Goal: Navigation & Orientation: Find specific page/section

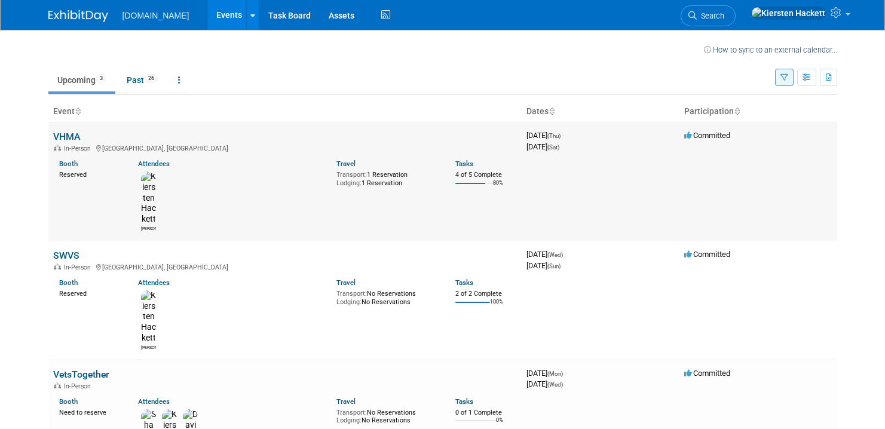
scroll to position [2, 0]
click at [65, 134] on link "VHMA" at bounding box center [66, 135] width 27 height 11
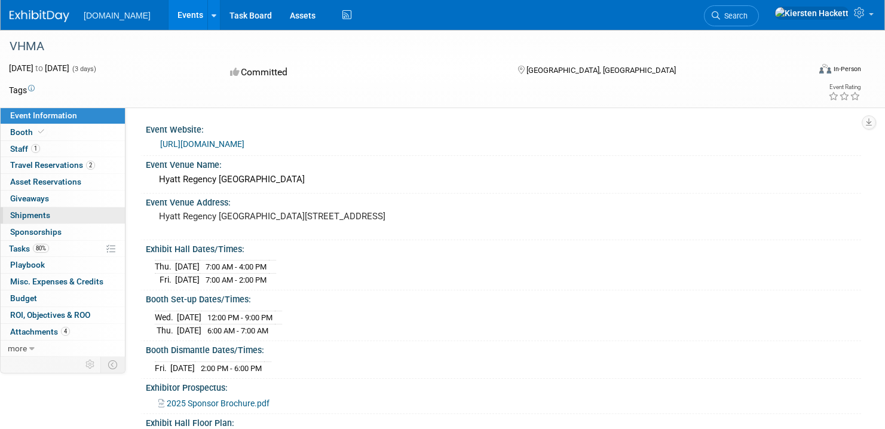
click at [71, 215] on link "0 Shipments 0" at bounding box center [63, 215] width 124 height 16
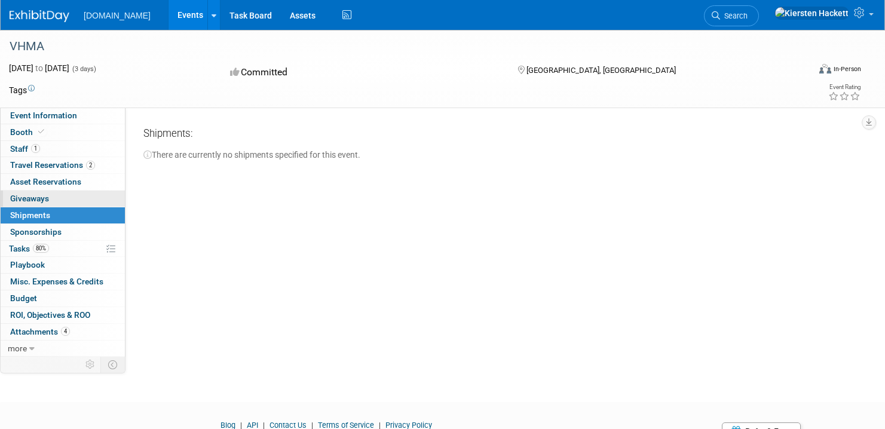
click at [66, 203] on link "0 Giveaways 0" at bounding box center [63, 199] width 124 height 16
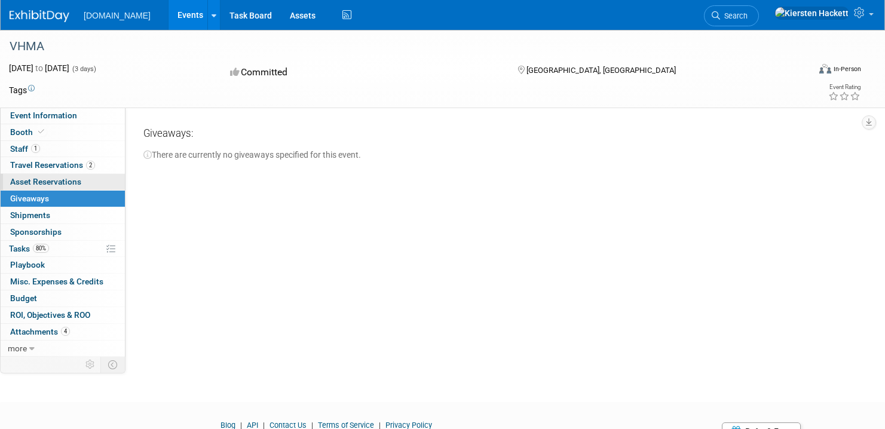
click at [70, 186] on span "Asset Reservations 0" at bounding box center [45, 182] width 71 height 10
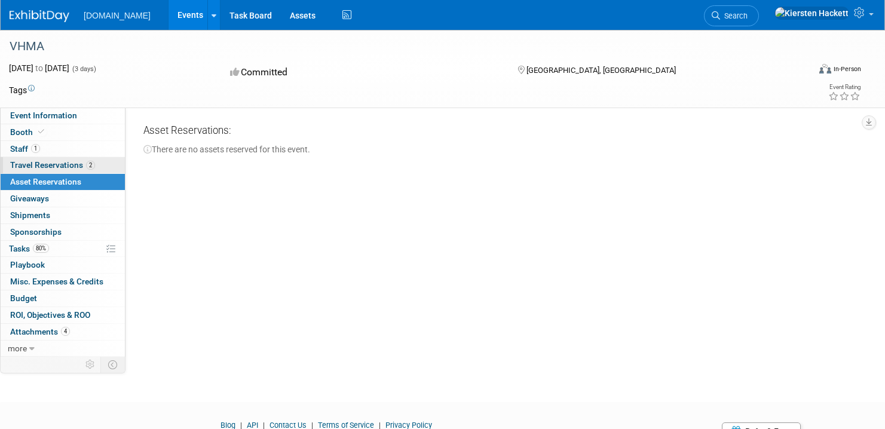
click at [69, 163] on span "Travel Reservations 2" at bounding box center [52, 165] width 85 height 10
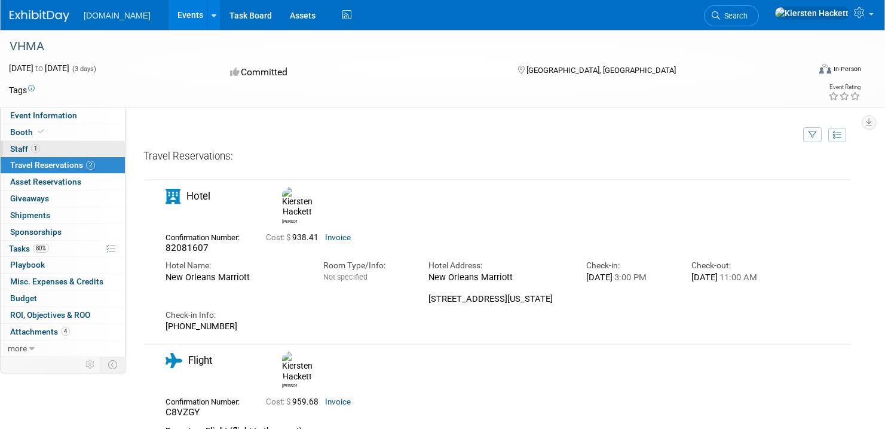
click at [42, 146] on link "1 Staff 1" at bounding box center [63, 149] width 124 height 16
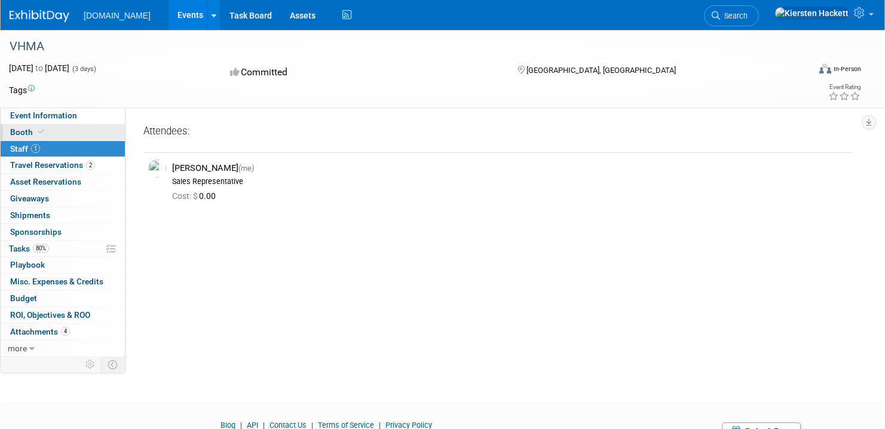
click at [53, 133] on link "Booth" at bounding box center [63, 132] width 124 height 16
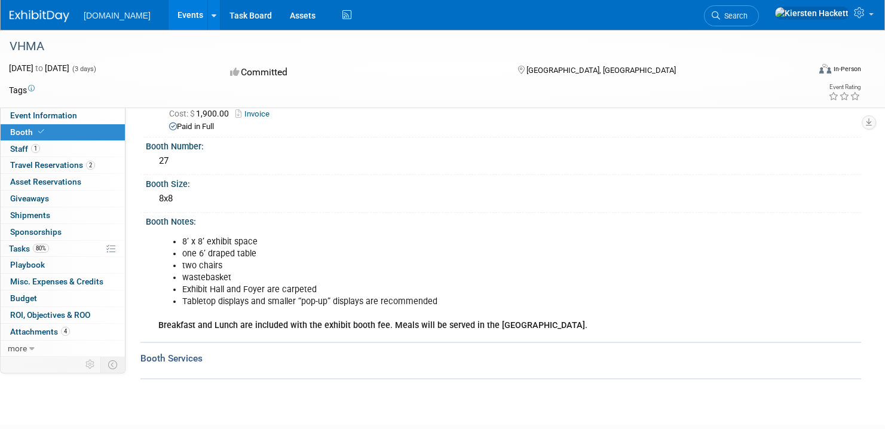
scroll to position [125, 0]
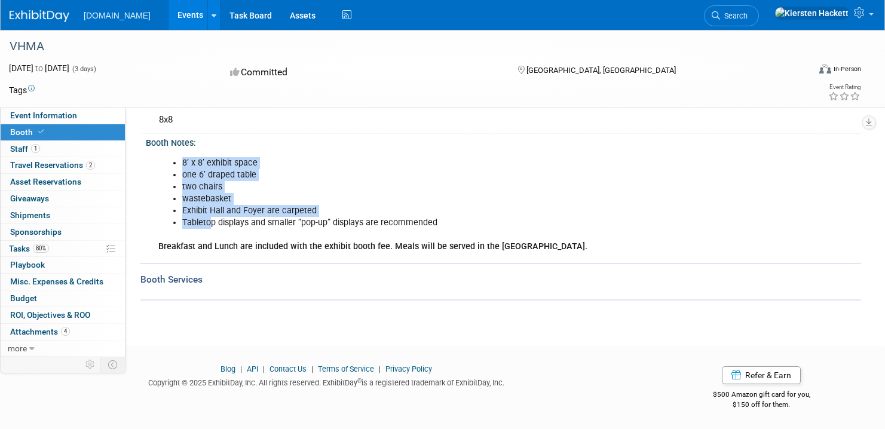
drag, startPoint x: 211, startPoint y: 224, endPoint x: 363, endPoint y: 231, distance: 152.5
click at [360, 231] on div "8’ x 8’ exhibit space one 6’ draped table two chairs wastebasket Exhibit Hall a…" at bounding box center [436, 205] width 572 height 108
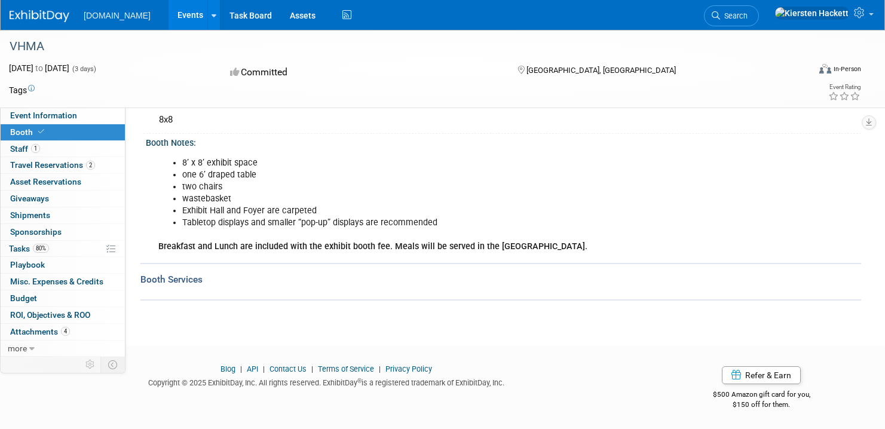
click at [394, 227] on li "Tabletop displays and smaller “pop-up” displays are recommended" at bounding box center [448, 223] width 533 height 12
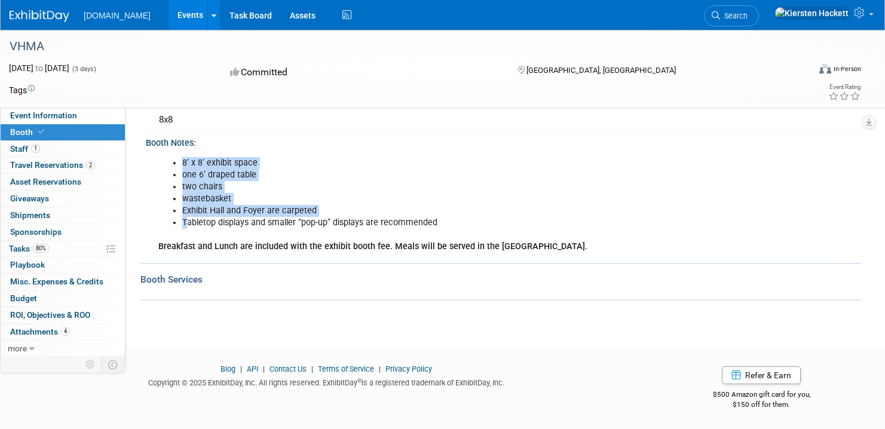
drag, startPoint x: 185, startPoint y: 225, endPoint x: 345, endPoint y: 231, distance: 159.7
click at [331, 231] on div "8’ x 8’ exhibit space one 6’ draped table two chairs wastebasket Exhibit Hall a…" at bounding box center [436, 205] width 572 height 108
click at [404, 222] on li "Tabletop displays and smaller “pop-up” displays are recommended" at bounding box center [448, 223] width 533 height 12
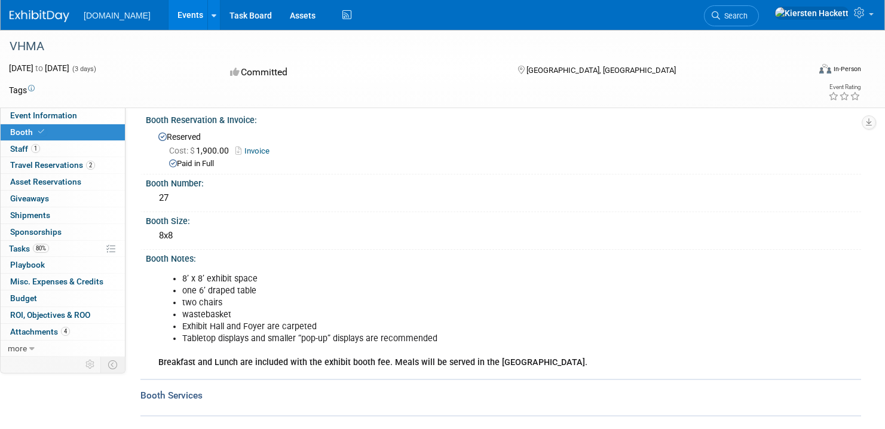
scroll to position [0, 0]
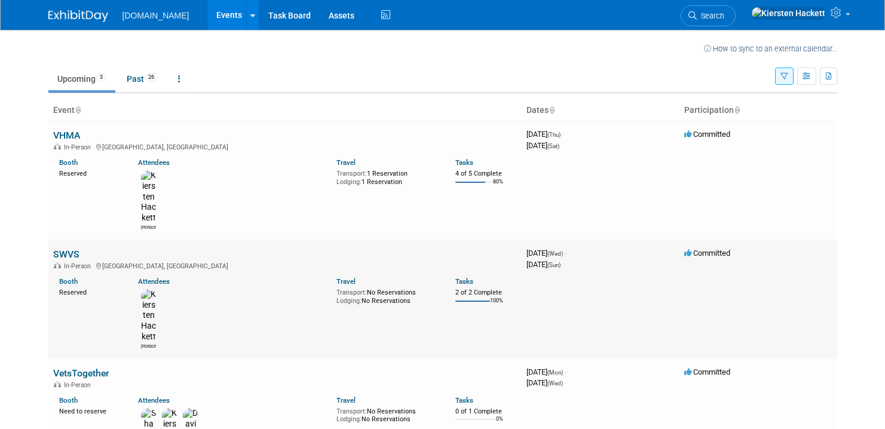
click at [69, 249] on link "SWVS" at bounding box center [66, 254] width 26 height 11
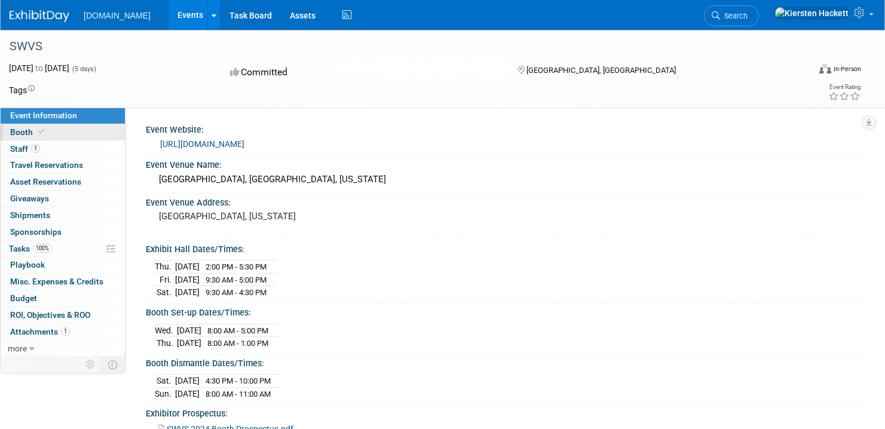
click at [76, 136] on link "Booth" at bounding box center [63, 132] width 124 height 16
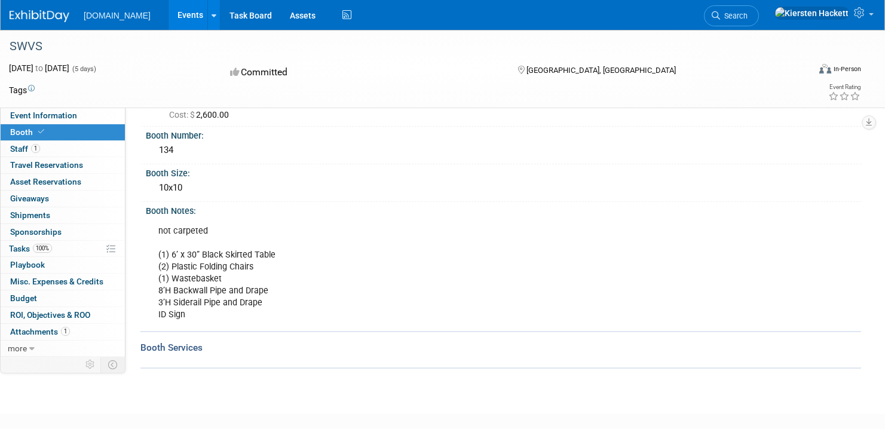
scroll to position [107, 0]
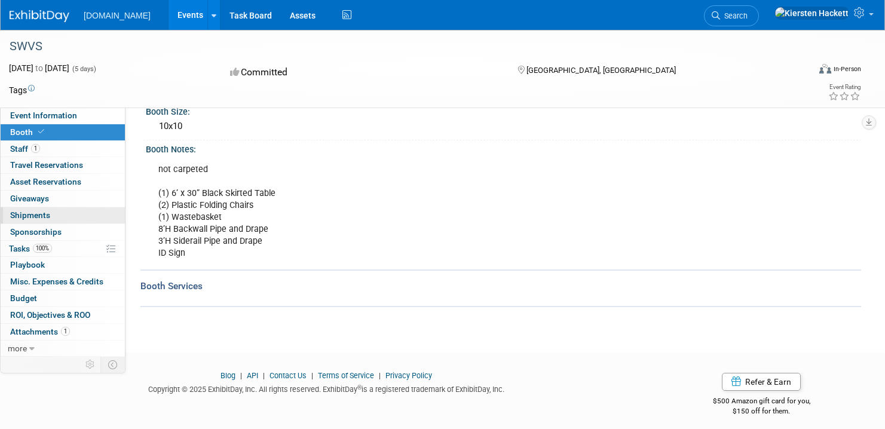
click at [63, 218] on link "0 Shipments 0" at bounding box center [63, 215] width 124 height 16
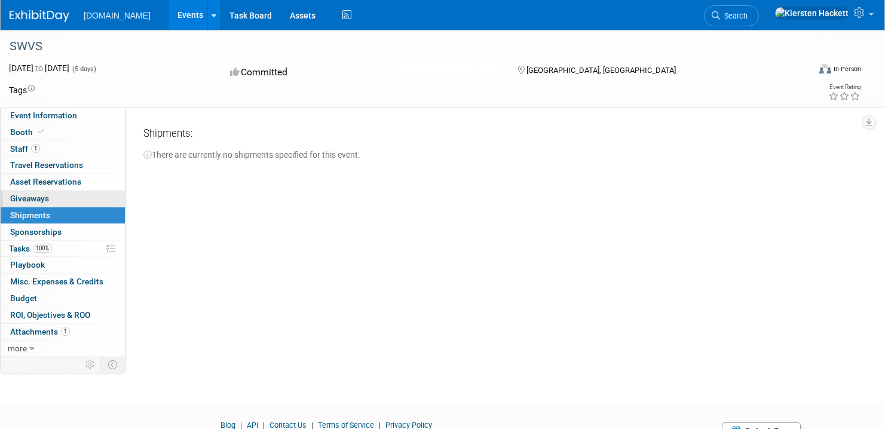
click at [63, 201] on link "0 Giveaways 0" at bounding box center [63, 199] width 124 height 16
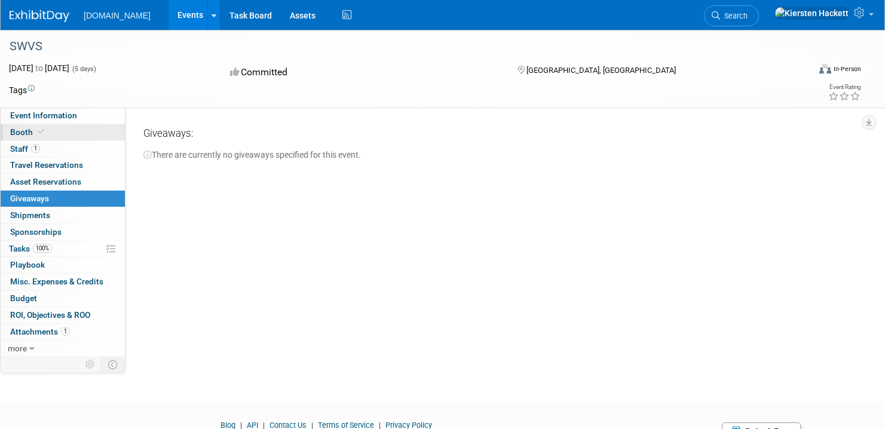
click at [62, 134] on link "Booth" at bounding box center [63, 132] width 124 height 16
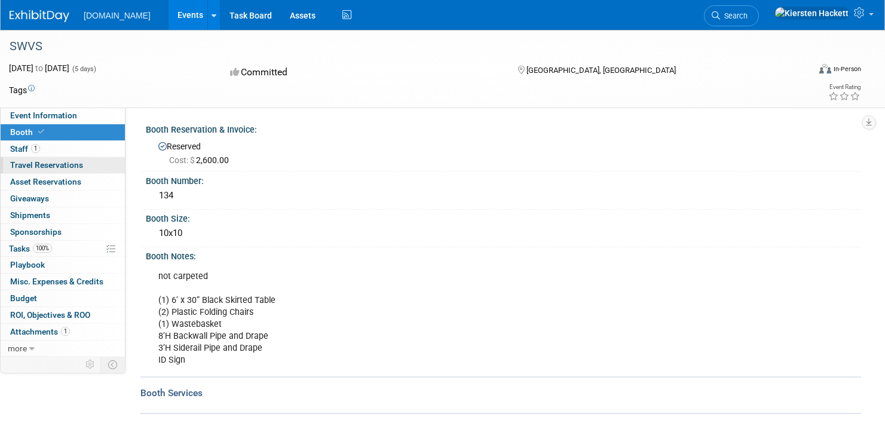
click at [52, 161] on span "Travel Reservations 0" at bounding box center [46, 165] width 73 height 10
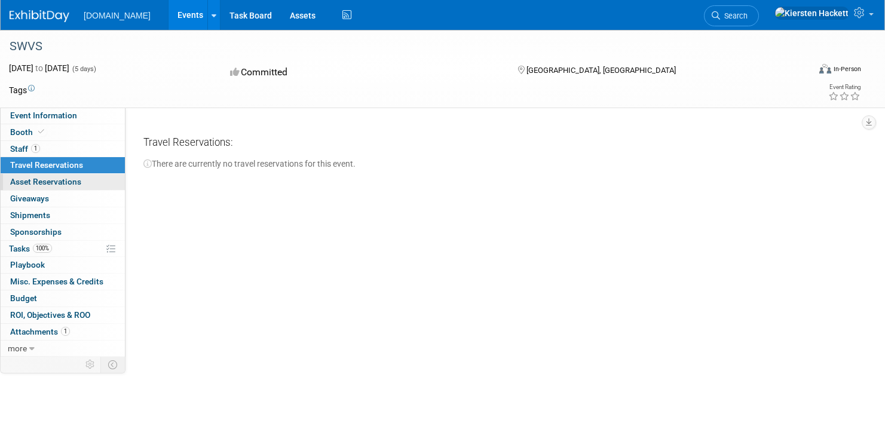
click at [60, 179] on span "Asset Reservations 0" at bounding box center [45, 182] width 71 height 10
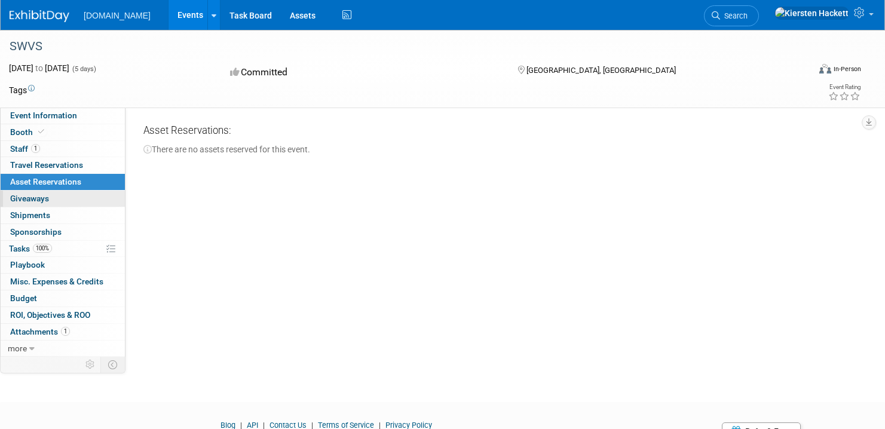
click at [57, 193] on link "0 Giveaways 0" at bounding box center [63, 199] width 124 height 16
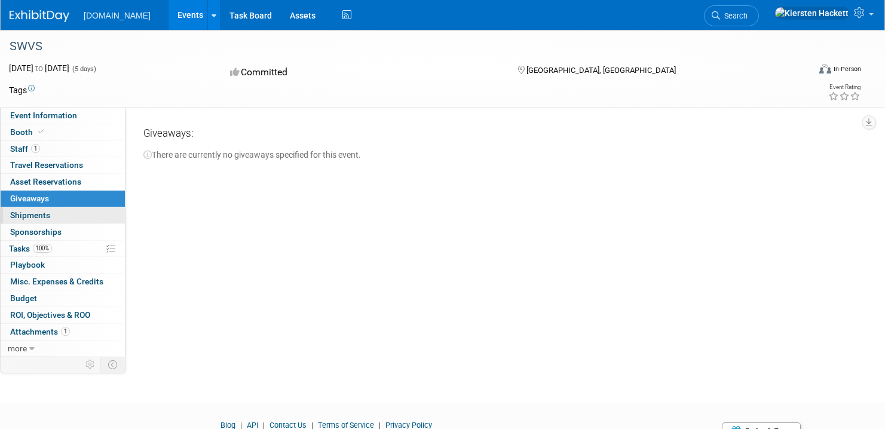
click at [62, 212] on link "0 Shipments 0" at bounding box center [63, 215] width 124 height 16
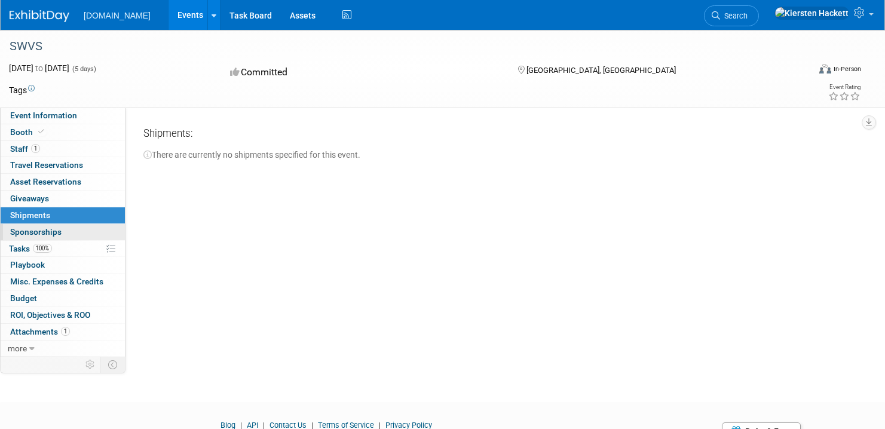
click at [71, 235] on link "0 Sponsorships 0" at bounding box center [63, 232] width 124 height 16
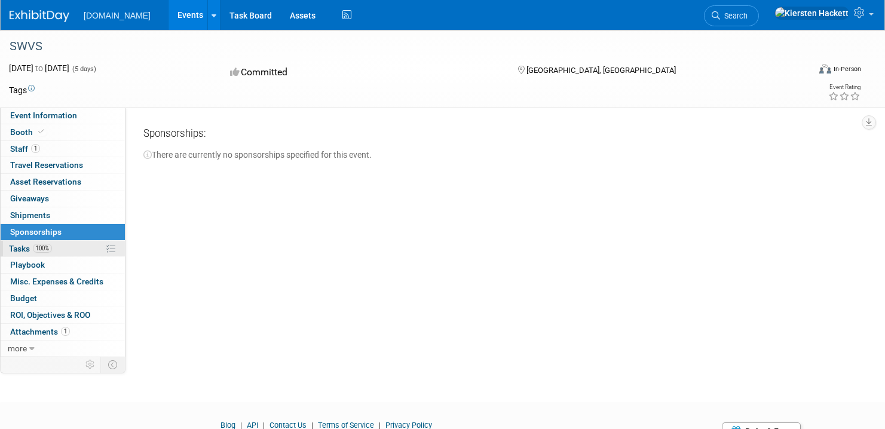
click at [79, 247] on link "100% Tasks 100%" at bounding box center [63, 249] width 124 height 16
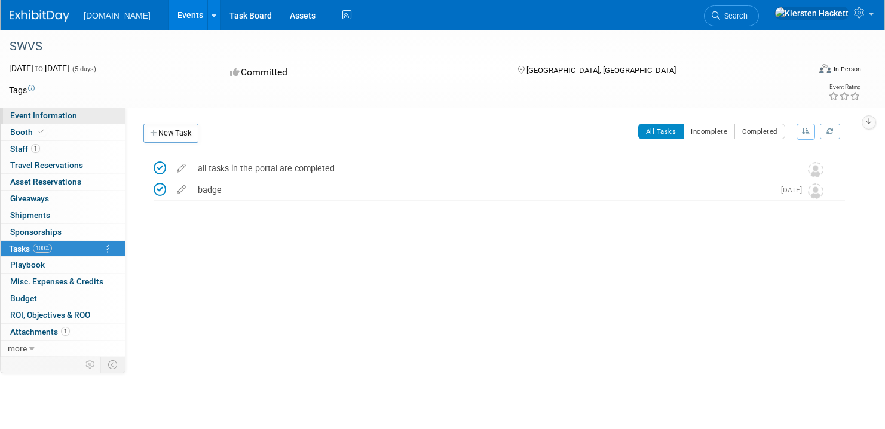
click at [46, 112] on span "Event Information" at bounding box center [43, 116] width 67 height 10
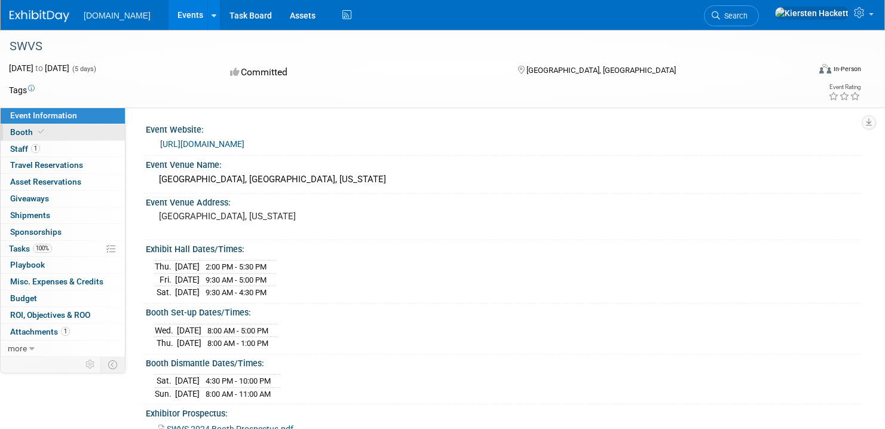
click at [68, 134] on link "Booth" at bounding box center [63, 132] width 124 height 16
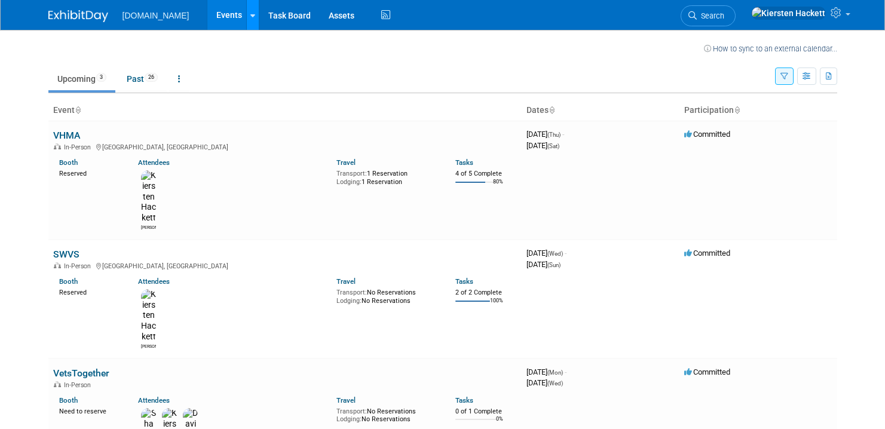
click at [250, 16] on icon at bounding box center [252, 16] width 5 height 8
